Goal: Communication & Community: Ask a question

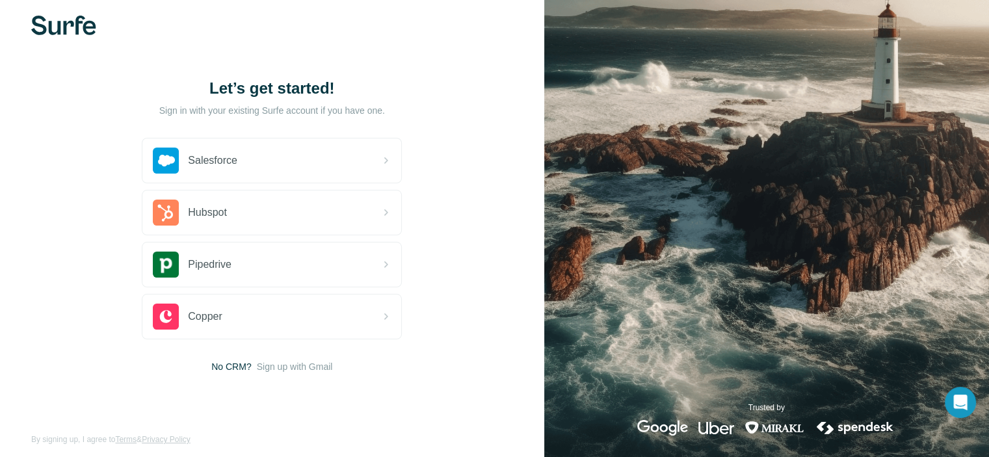
scroll to position [24, 0]
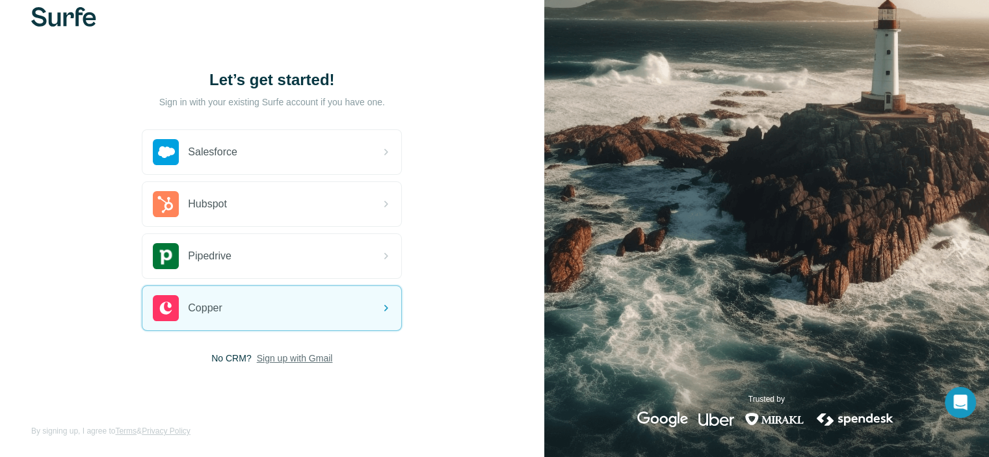
click at [271, 356] on span "Sign up with Gmail" at bounding box center [295, 358] width 76 height 13
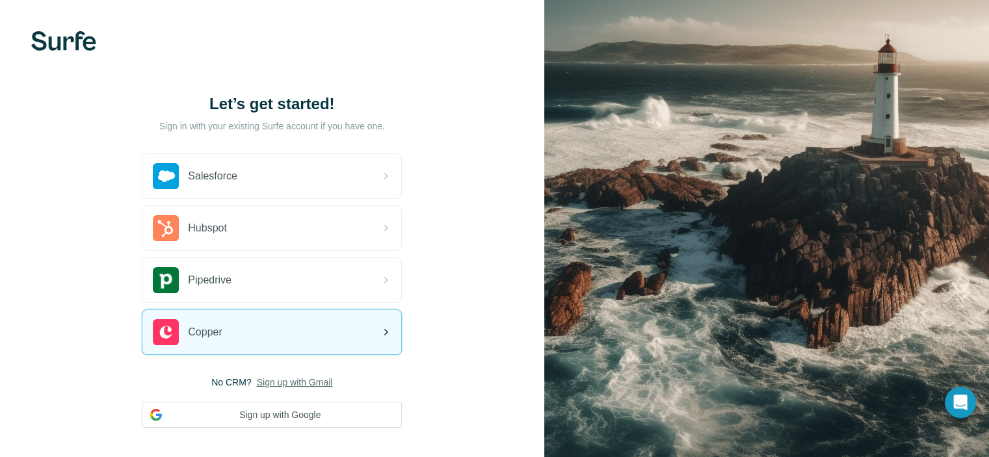
scroll to position [0, 0]
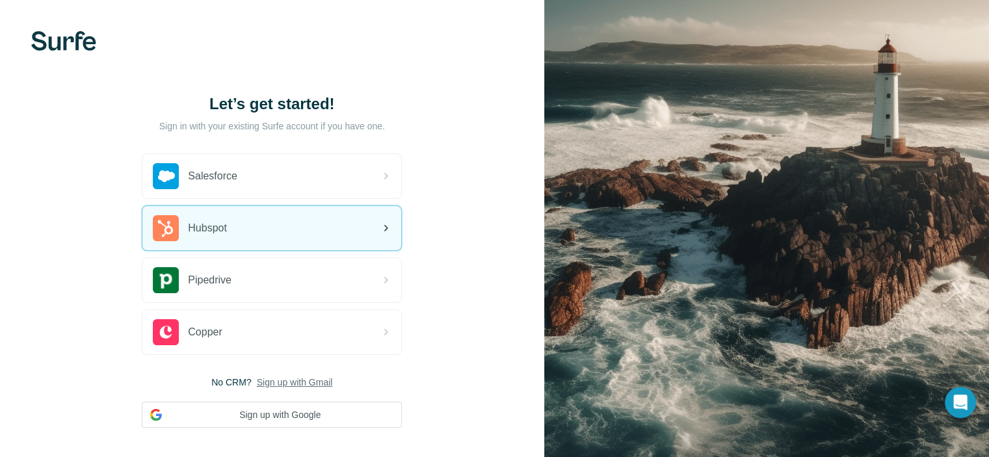
click at [247, 226] on div "Hubspot" at bounding box center [271, 228] width 259 height 44
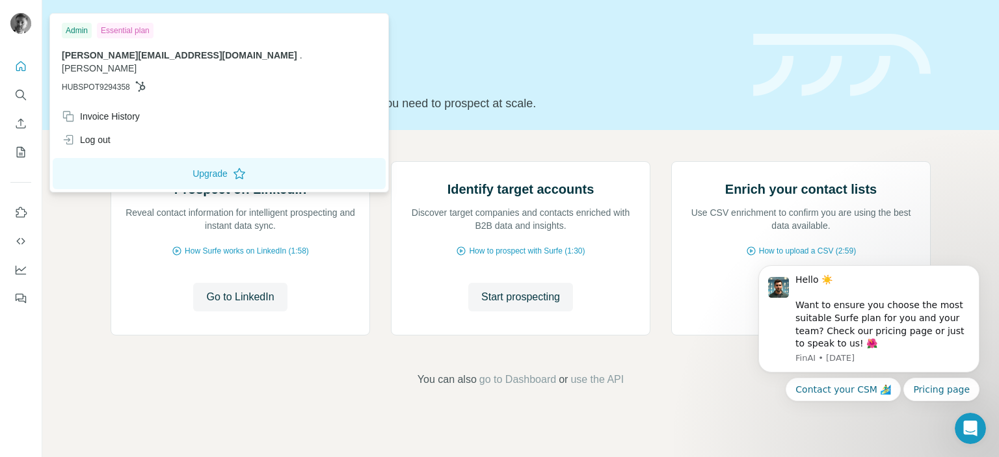
click at [145, 81] on icon at bounding box center [140, 86] width 10 height 10
click at [78, 30] on div "Admin" at bounding box center [77, 31] width 30 height 16
click at [131, 28] on div "Essential plan" at bounding box center [125, 31] width 57 height 16
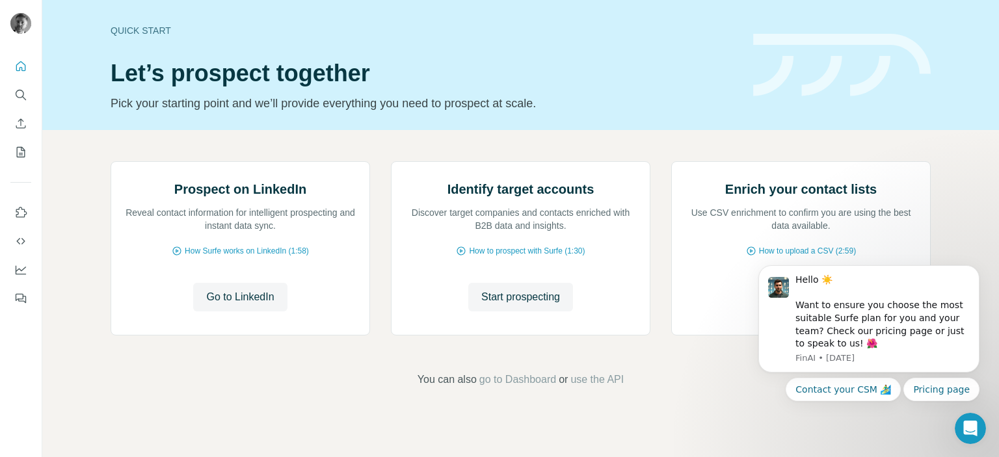
scroll to position [104, 0]
click at [22, 92] on icon "Search" at bounding box center [20, 94] width 13 height 13
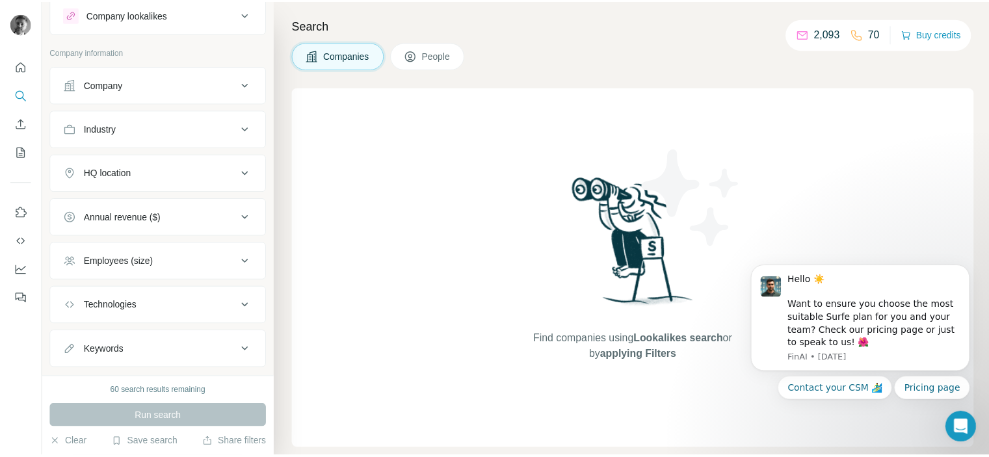
scroll to position [64, 0]
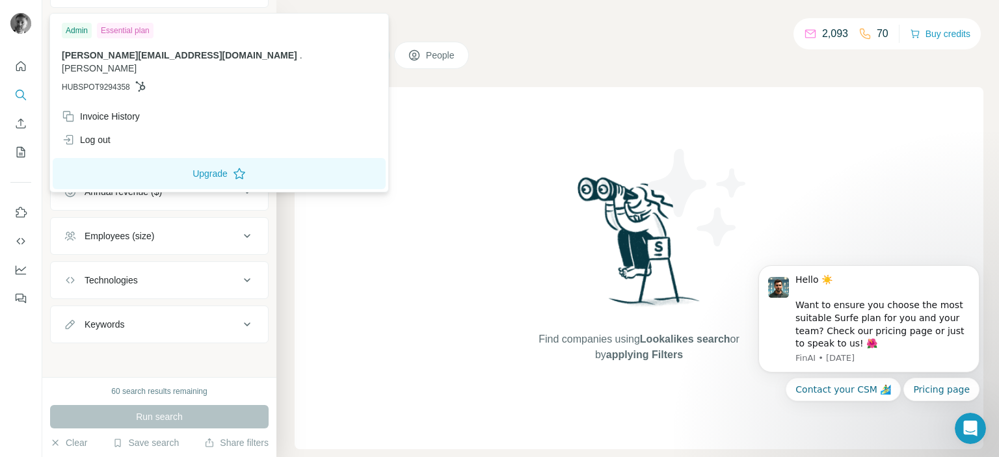
click at [21, 25] on img at bounding box center [20, 23] width 21 height 21
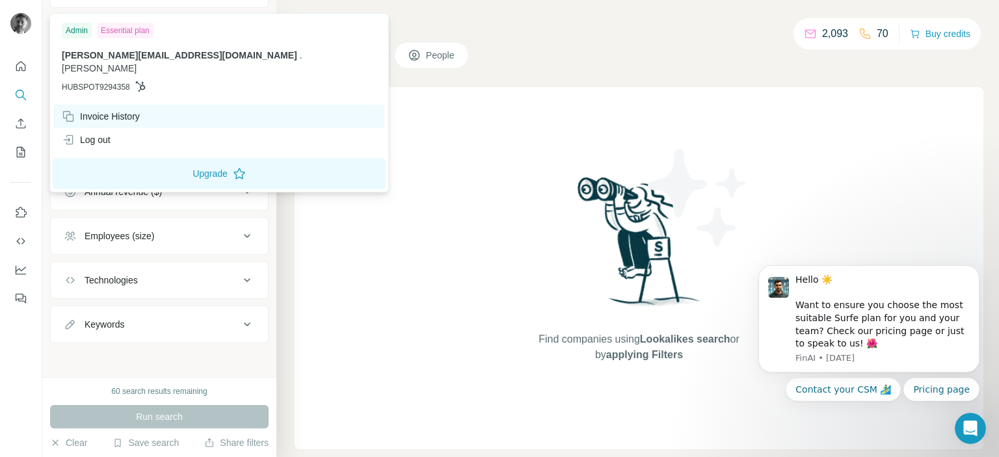
click at [111, 110] on div "Invoice History" at bounding box center [101, 116] width 78 height 13
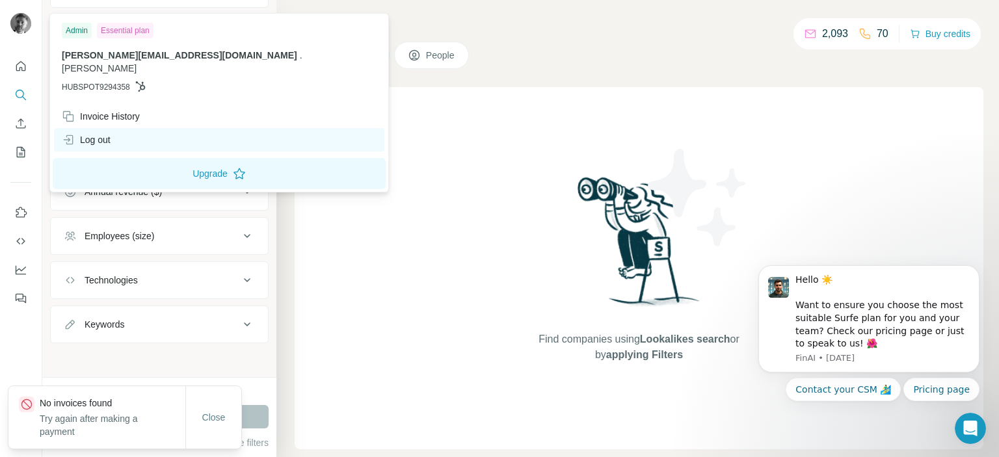
click at [99, 133] on div "Log out" at bounding box center [86, 139] width 49 height 13
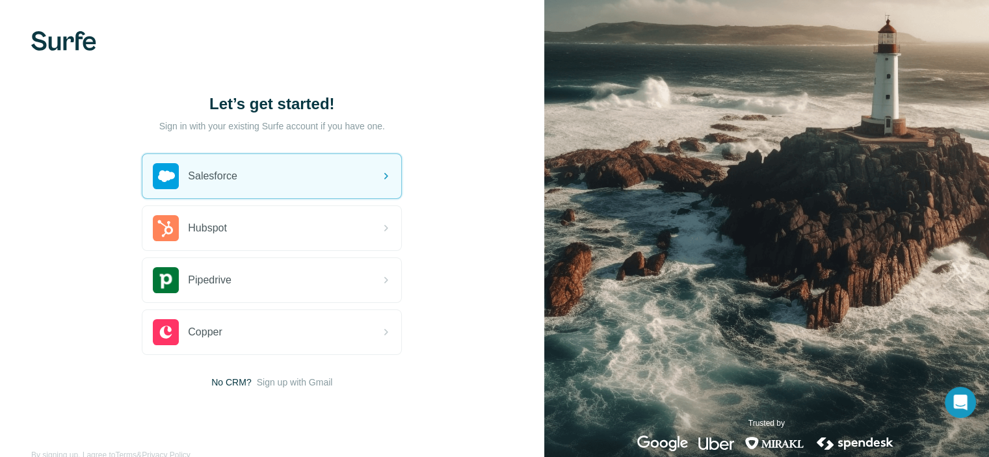
click at [80, 44] on img at bounding box center [63, 41] width 65 height 20
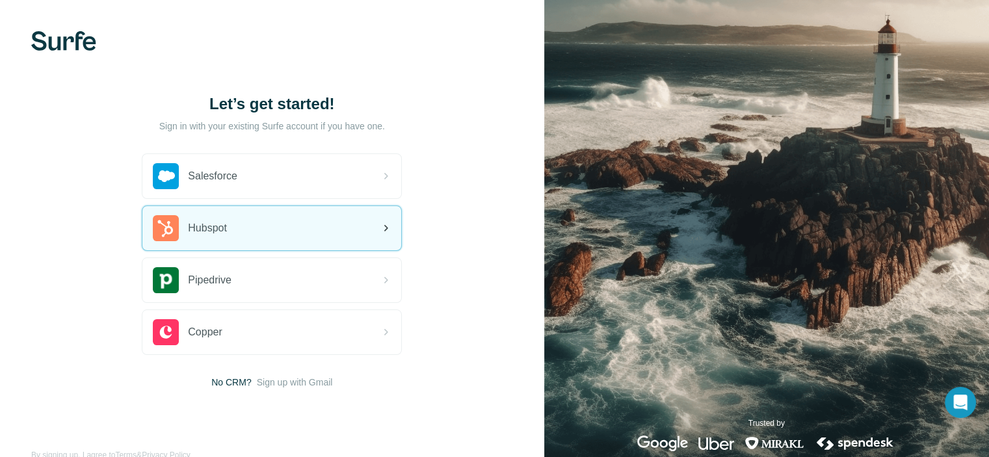
click at [282, 217] on div "Hubspot" at bounding box center [271, 228] width 259 height 44
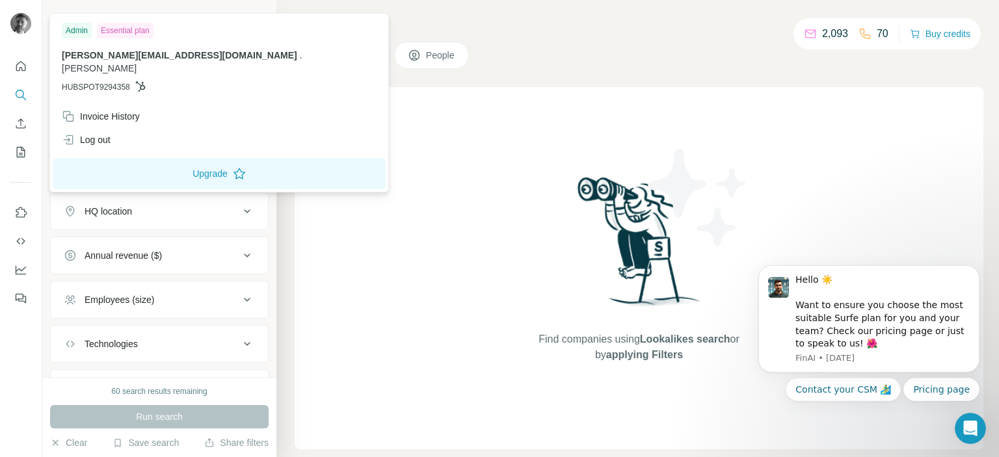
click at [137, 63] on span "[PERSON_NAME]" at bounding box center [99, 68] width 75 height 10
click at [145, 81] on icon at bounding box center [140, 86] width 10 height 10
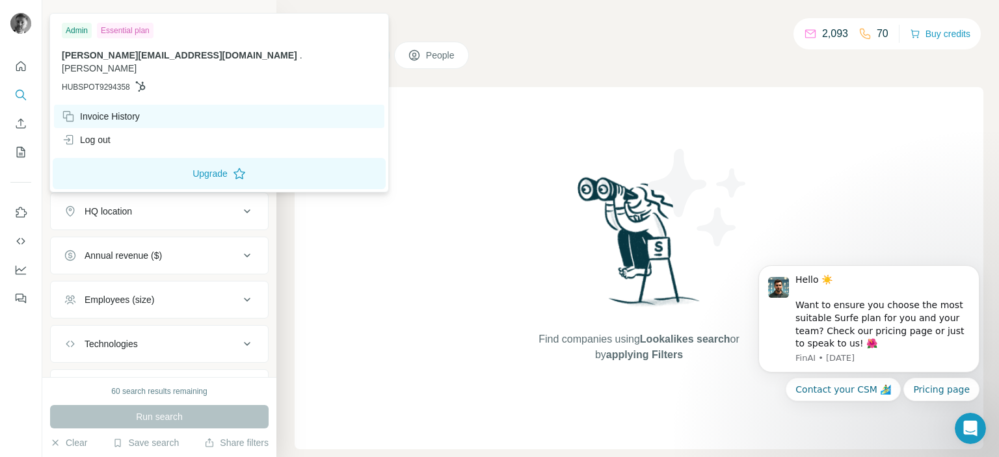
click at [139, 110] on div "Invoice History" at bounding box center [101, 116] width 78 height 13
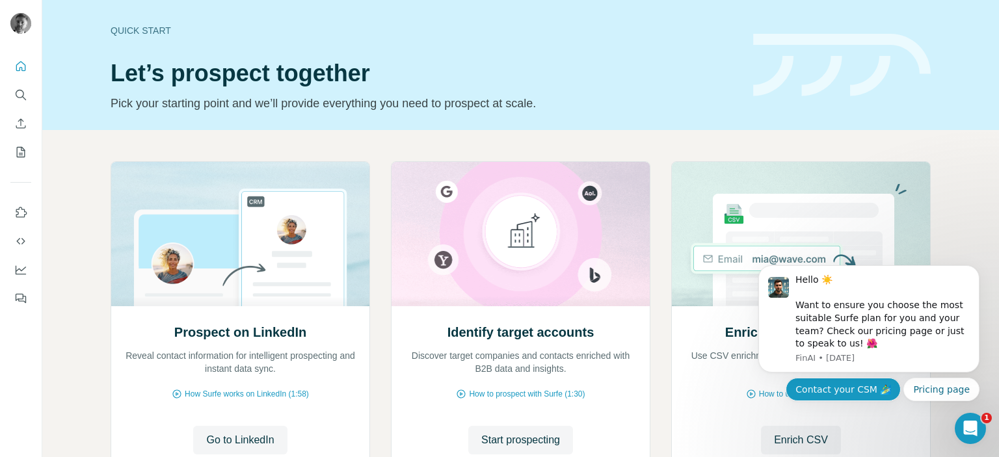
click at [840, 398] on button "Contact your CSM 🏄‍♂️" at bounding box center [843, 389] width 115 height 23
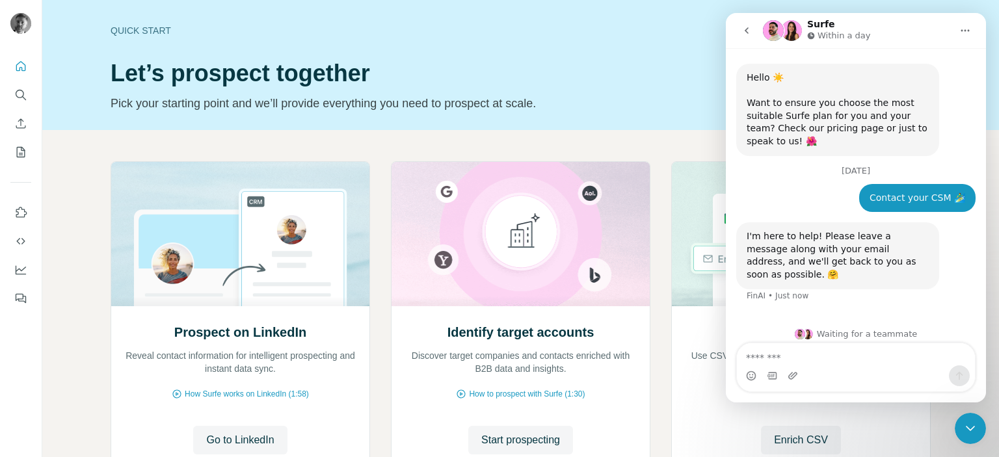
click at [818, 372] on div "Intercom messenger" at bounding box center [856, 376] width 238 height 21
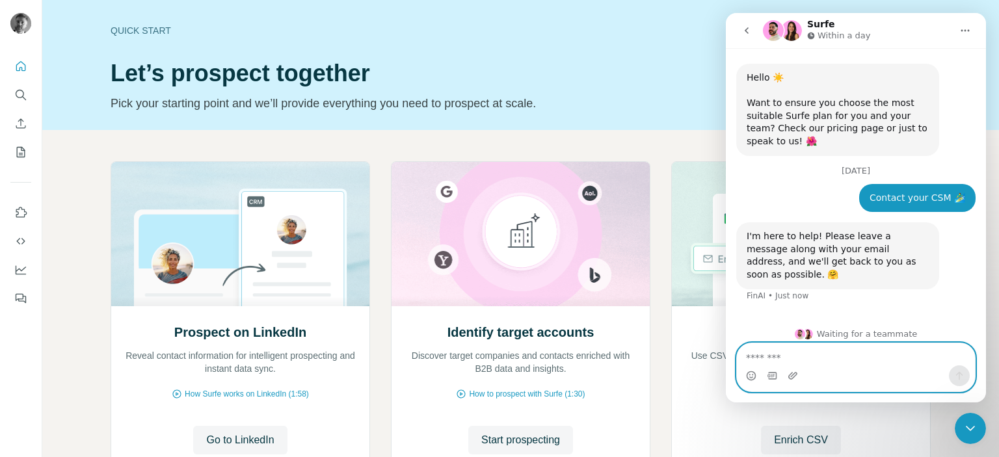
click at [783, 355] on textarea "Message…" at bounding box center [856, 354] width 238 height 22
click at [812, 356] on textarea "**********" at bounding box center [856, 354] width 238 height 22
click at [903, 360] on textarea "**********" at bounding box center [856, 354] width 238 height 22
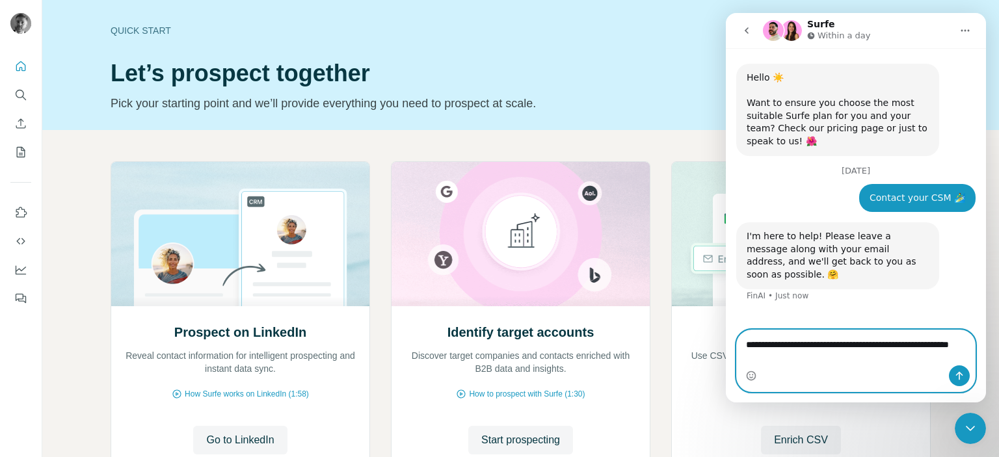
type textarea "**********"
click at [964, 373] on button "Send a message…" at bounding box center [959, 376] width 21 height 21
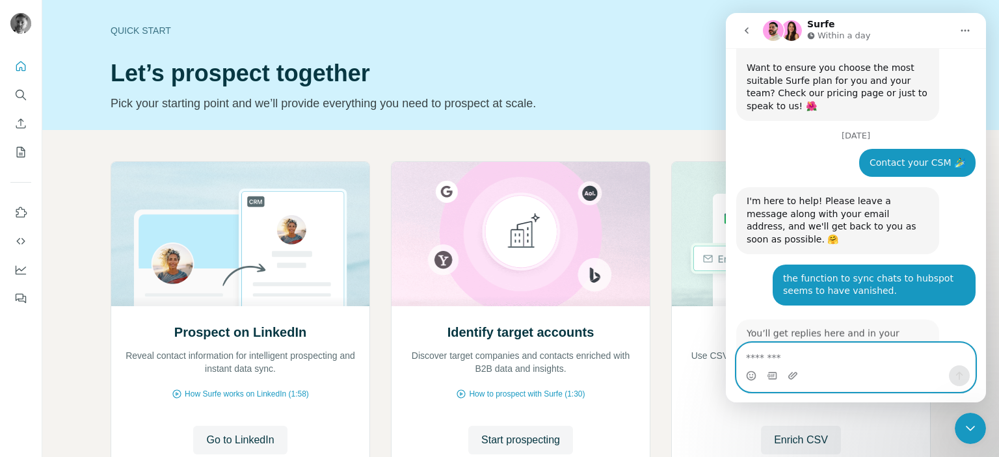
scroll to position [118, 0]
